Goal: Information Seeking & Learning: Learn about a topic

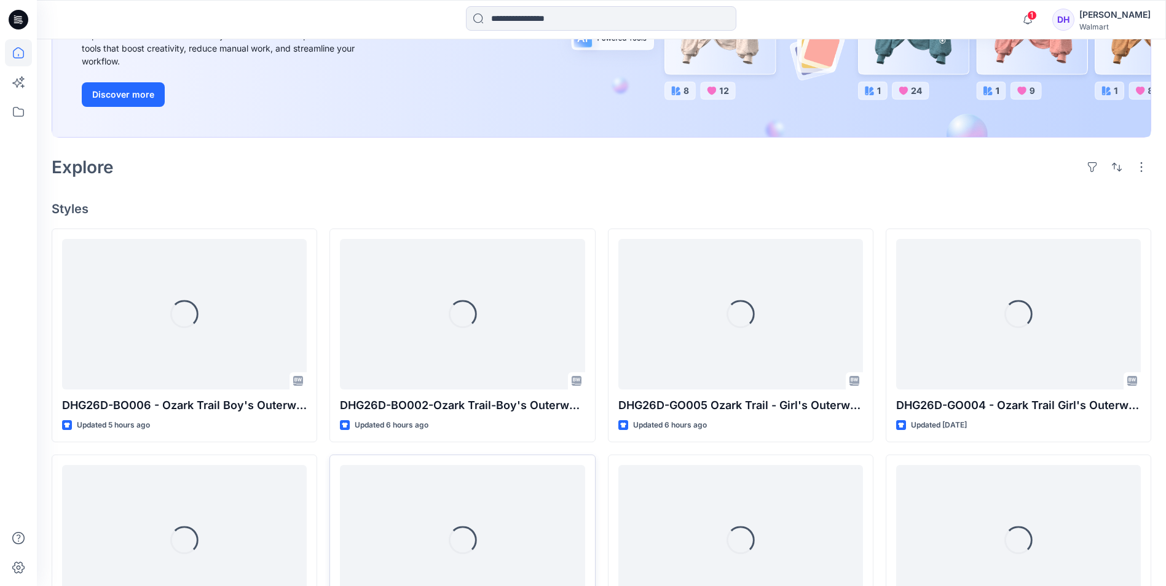
scroll to position [369, 0]
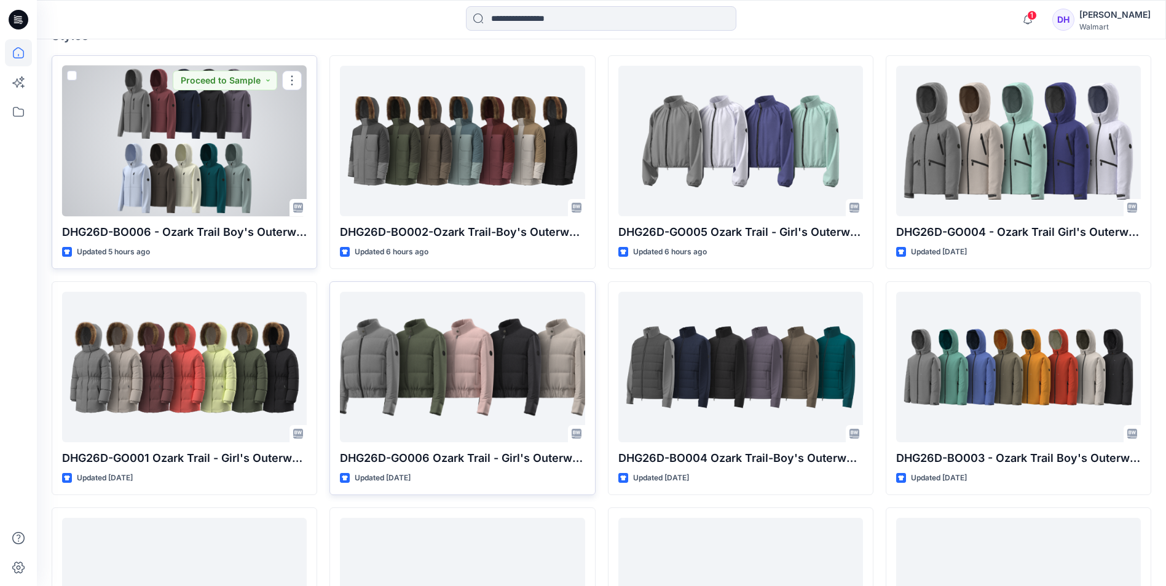
click at [229, 124] on div at bounding box center [184, 141] width 245 height 151
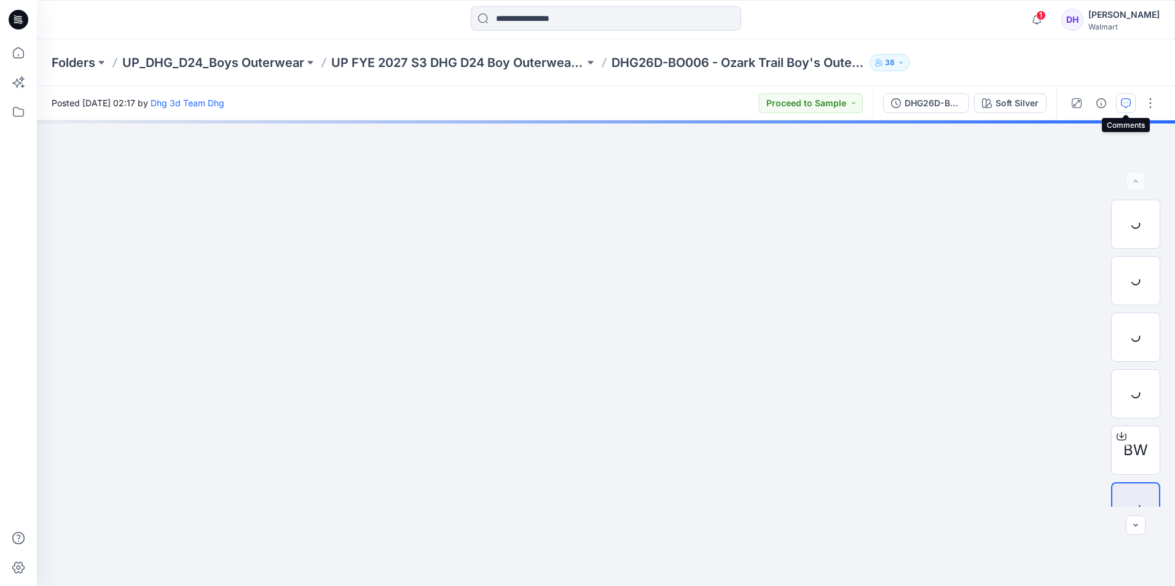
click at [1118, 104] on button "button" at bounding box center [1126, 103] width 20 height 20
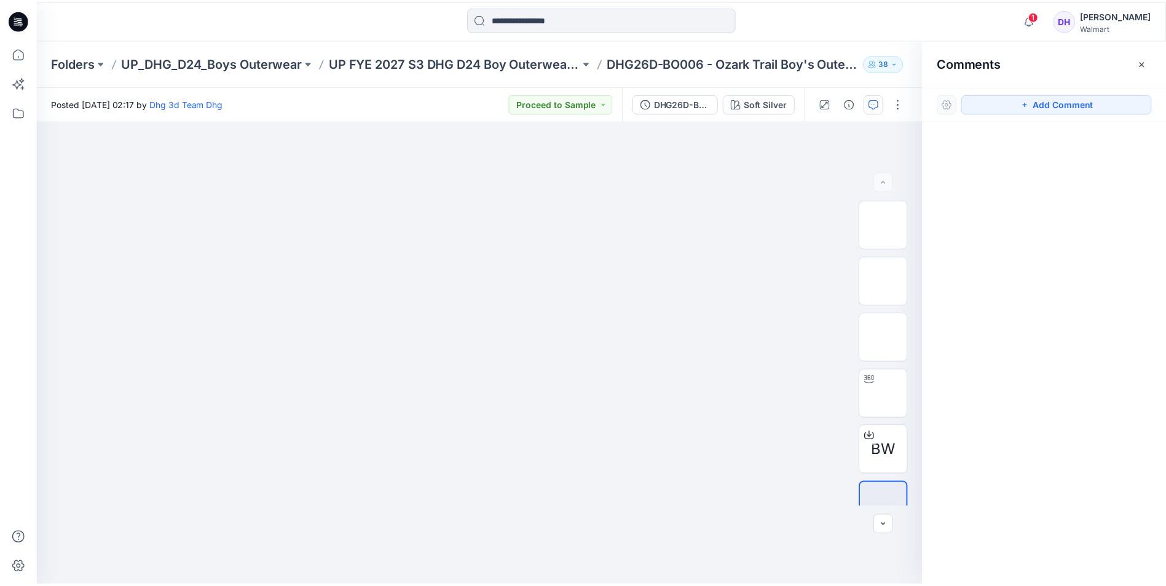
scroll to position [369, 0]
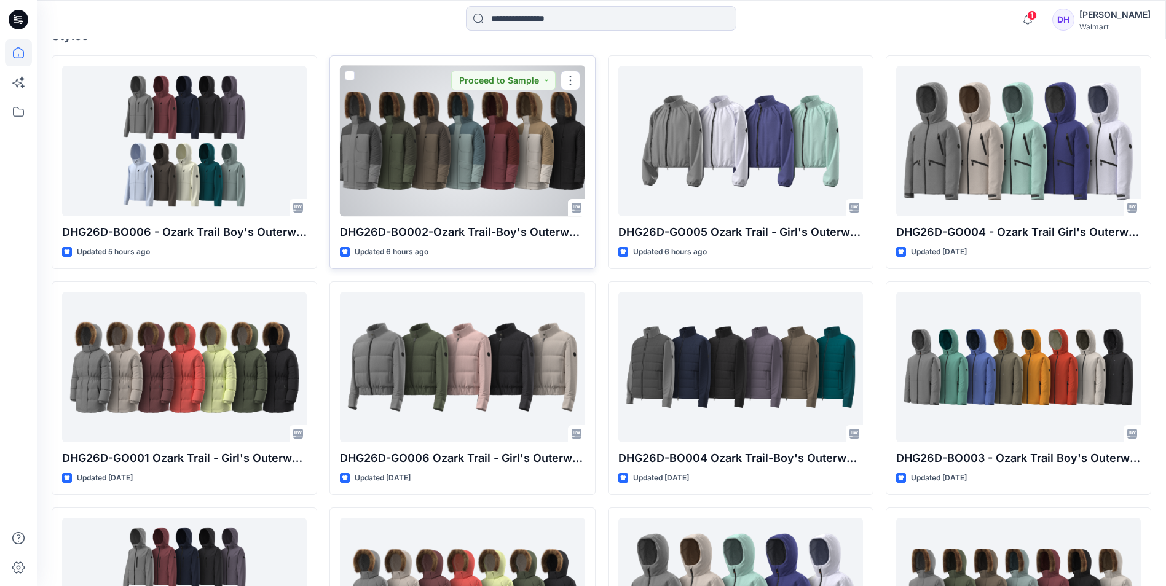
click at [447, 189] on div at bounding box center [462, 141] width 245 height 151
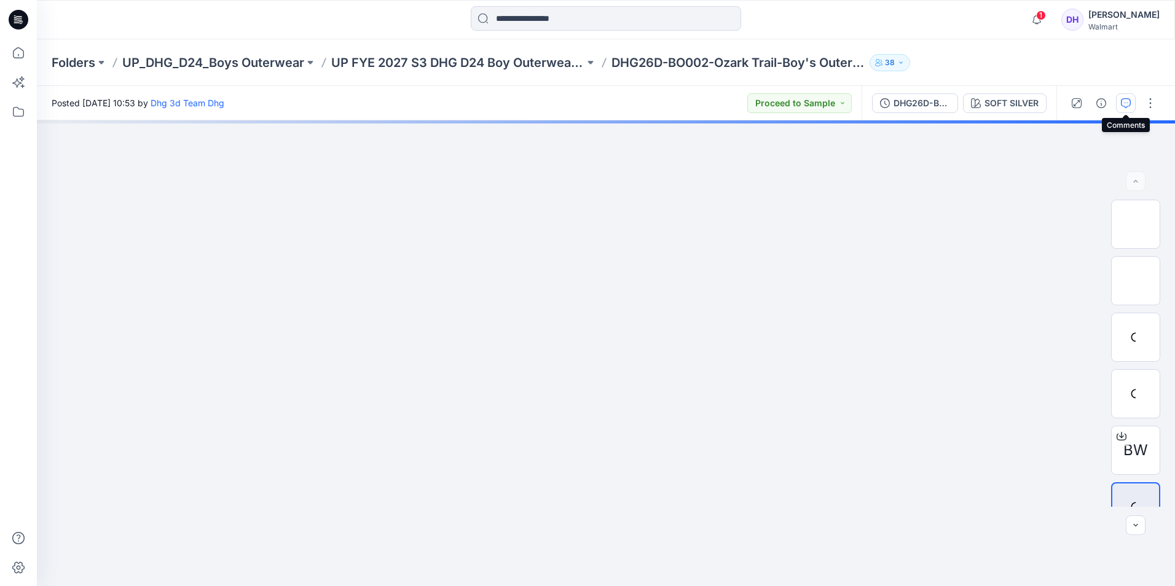
click at [1126, 101] on icon "button" at bounding box center [1126, 103] width 10 height 10
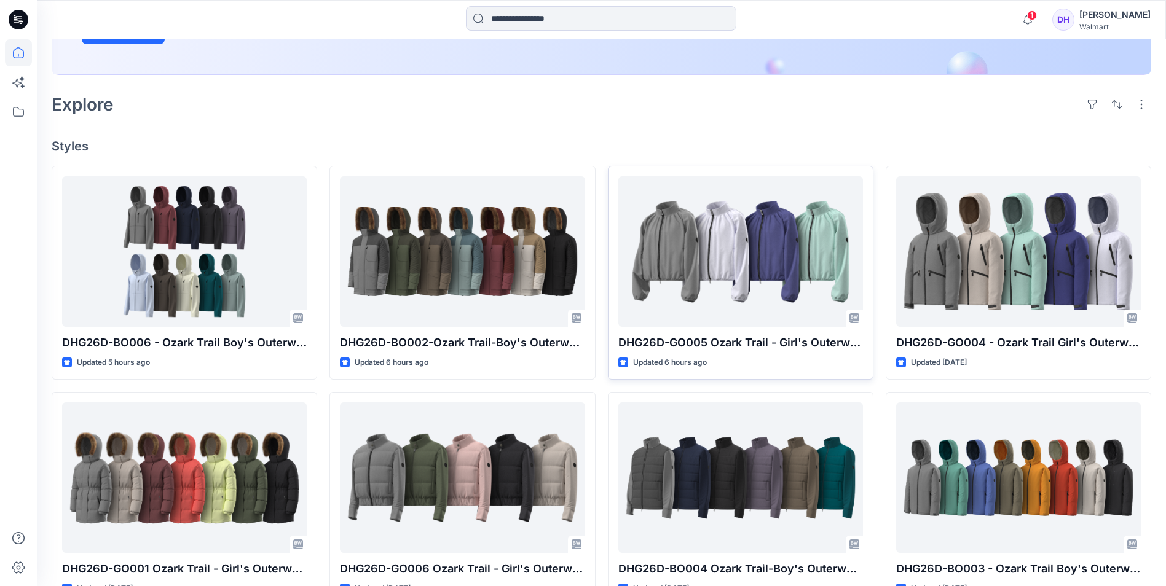
scroll to position [378, 0]
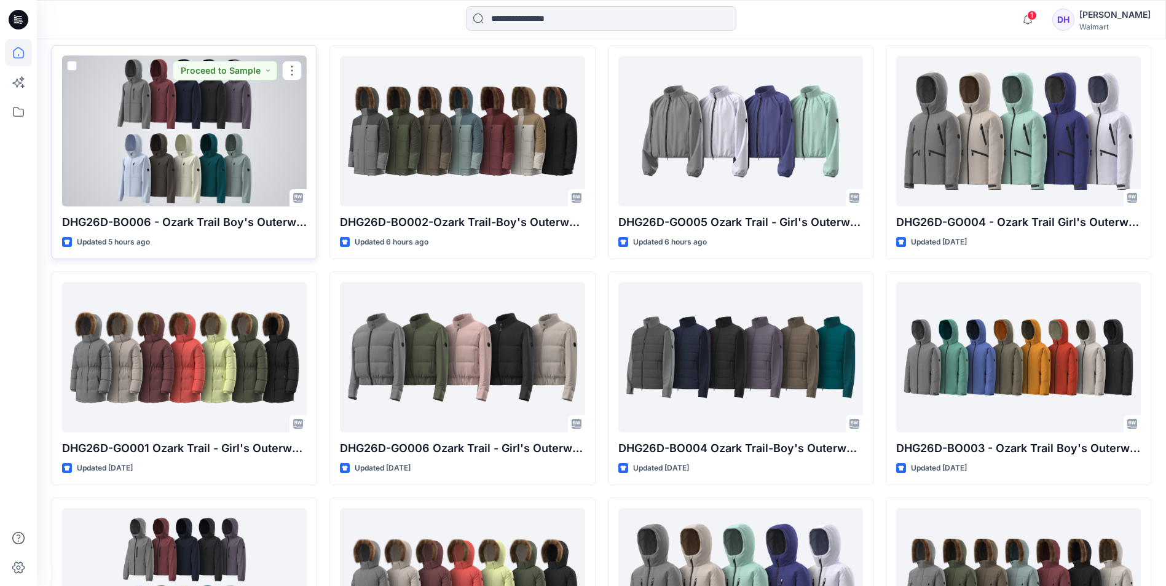
click at [166, 220] on p "DHG26D-BO006 - Ozark Trail Boy's Outerwear - Softshell V2" at bounding box center [184, 222] width 245 height 17
click at [221, 150] on div at bounding box center [184, 131] width 245 height 151
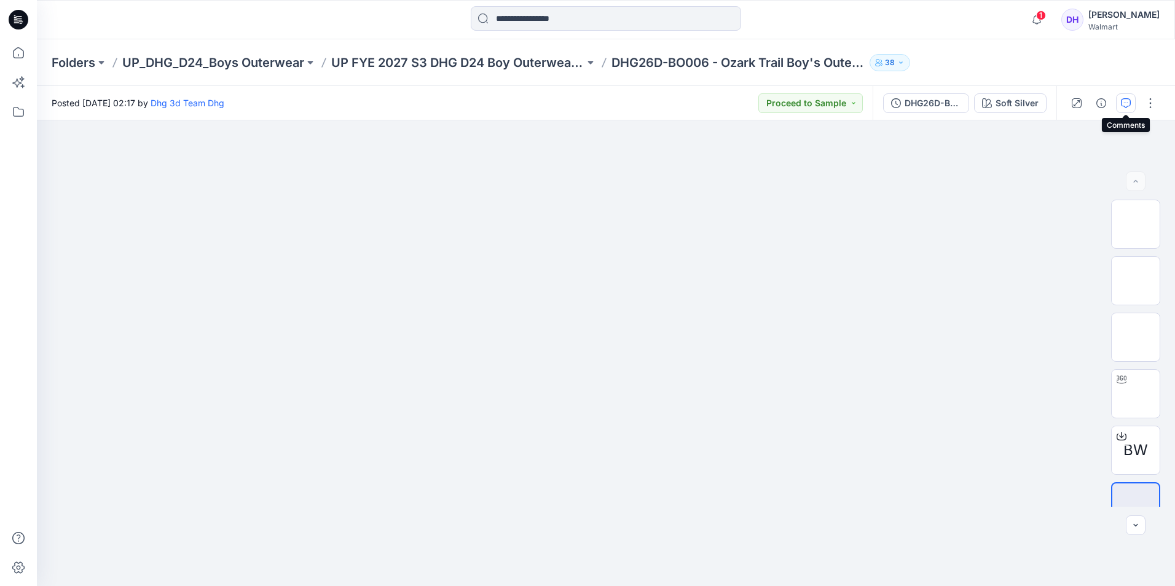
click at [1129, 103] on icon "button" at bounding box center [1126, 103] width 10 height 10
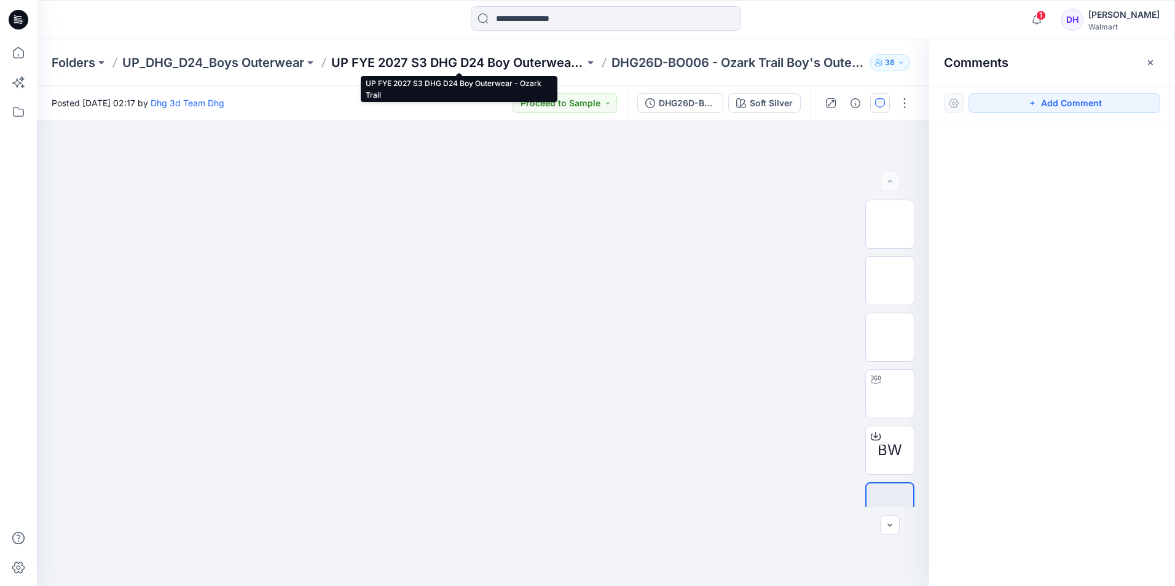
click at [504, 60] on p "UP FYE 2027 S3 DHG D24 Boy Outerwear - Ozark Trail" at bounding box center [457, 62] width 253 height 17
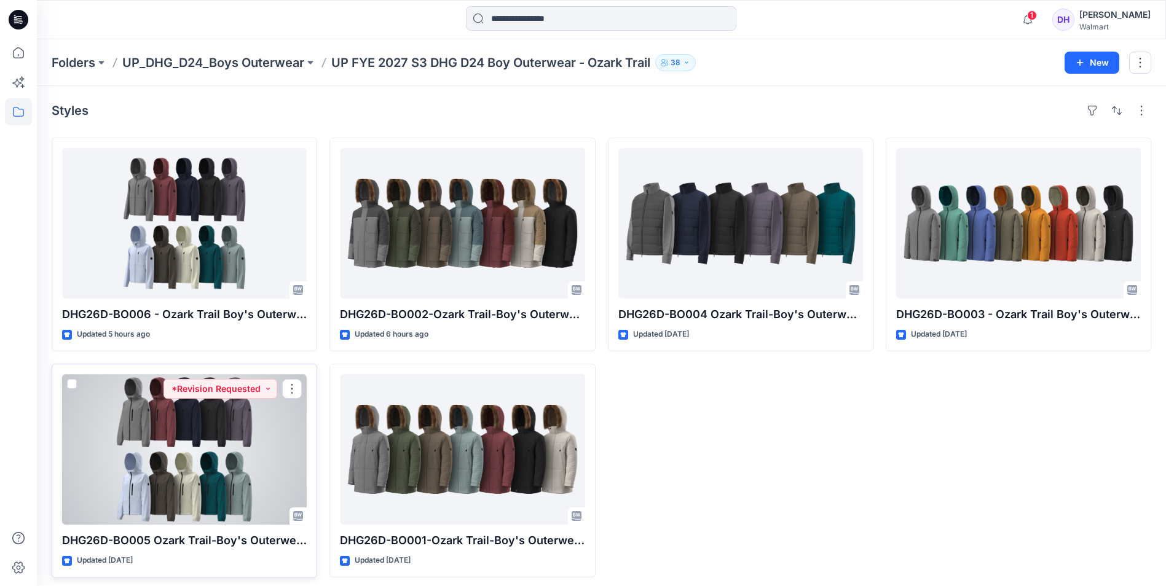
click at [261, 438] on div at bounding box center [184, 449] width 245 height 151
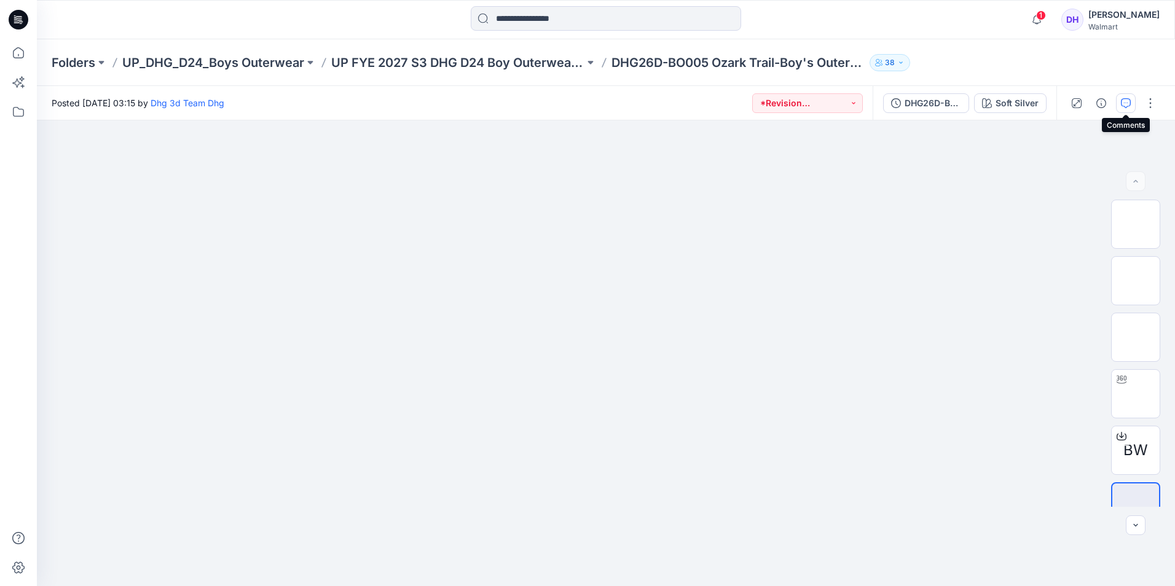
click at [1131, 100] on button "button" at bounding box center [1126, 103] width 20 height 20
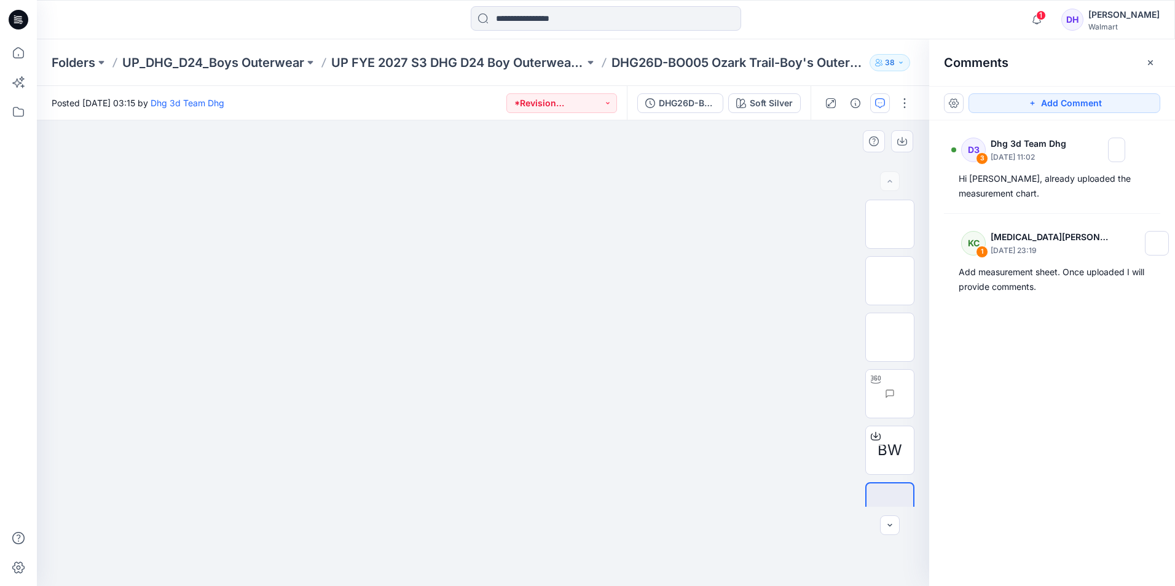
click at [166, 272] on div at bounding box center [483, 353] width 892 height 466
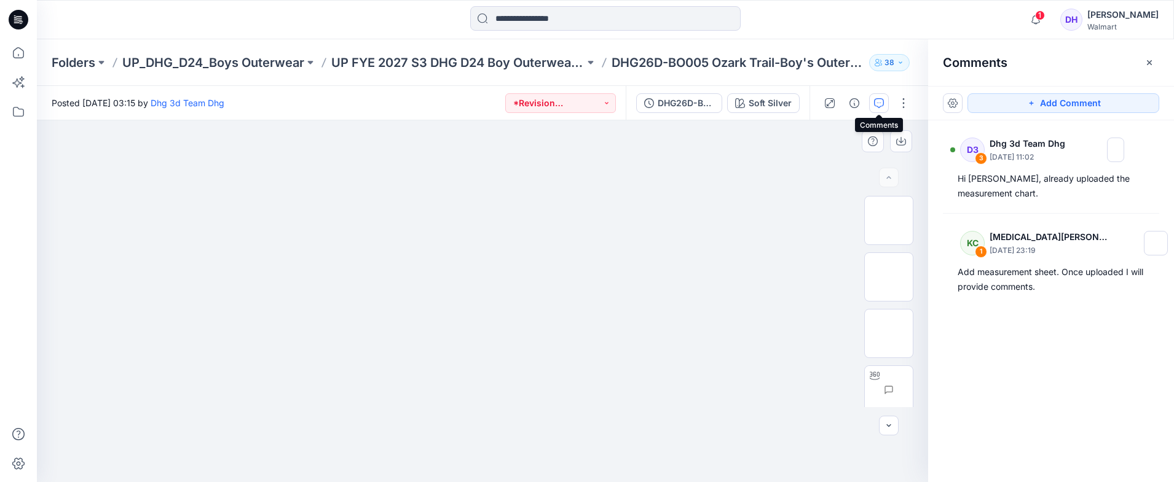
click at [810, 160] on div at bounding box center [482, 301] width 891 height 362
click at [1147, 61] on icon "button" at bounding box center [1149, 63] width 10 height 10
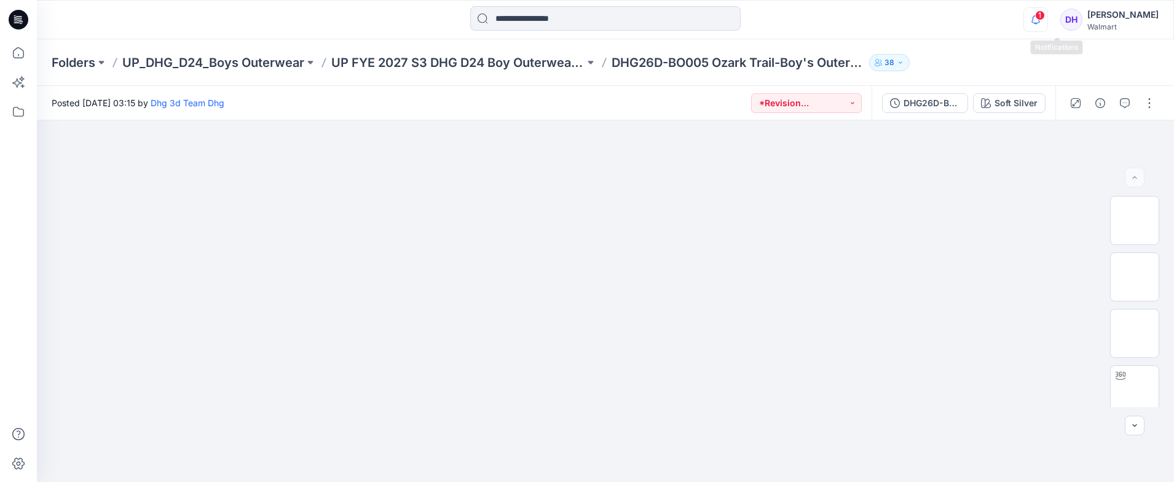
click at [1047, 22] on icon "button" at bounding box center [1035, 19] width 23 height 25
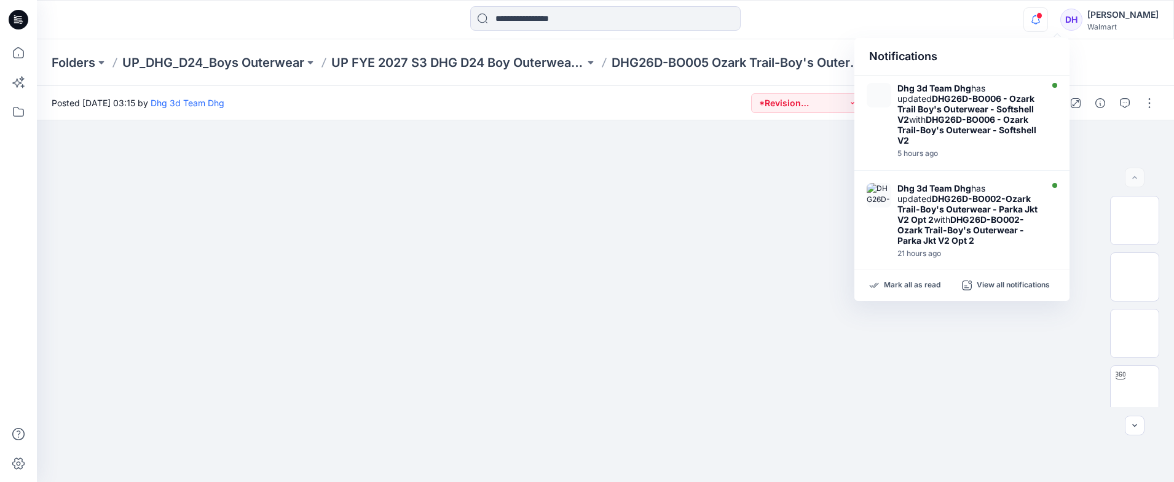
click at [1047, 22] on icon "button" at bounding box center [1035, 19] width 23 height 25
